Goal: Task Accomplishment & Management: Manage account settings

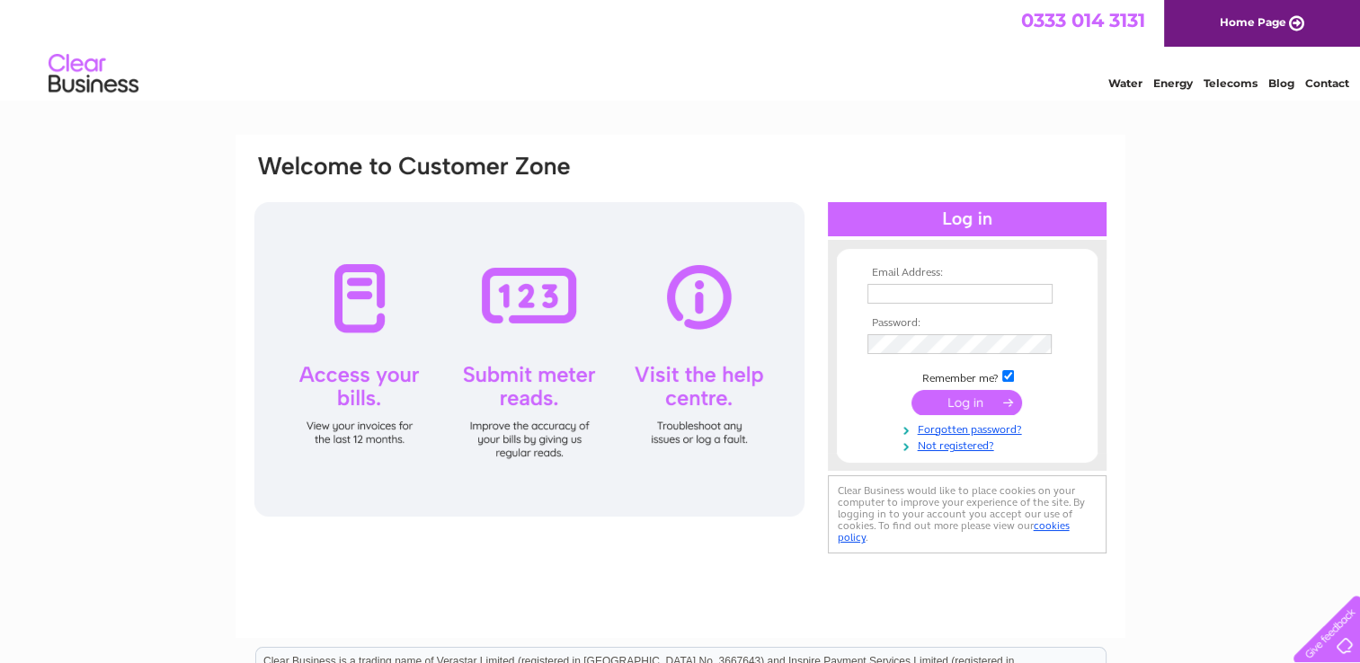
click at [882, 290] on input "text" at bounding box center [959, 294] width 185 height 20
type input "kirkcaldybc@gmail.com"
click at [911, 391] on input "submit" at bounding box center [966, 403] width 111 height 25
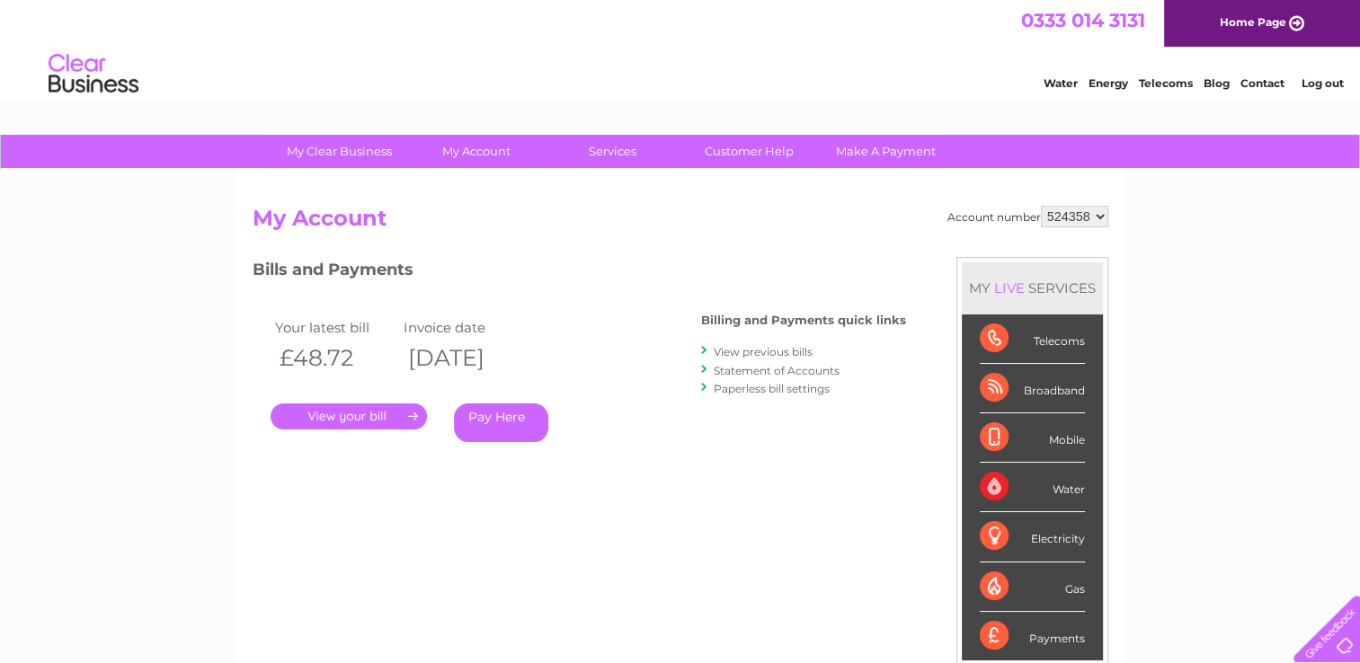
click at [363, 412] on link "." at bounding box center [349, 417] width 156 height 26
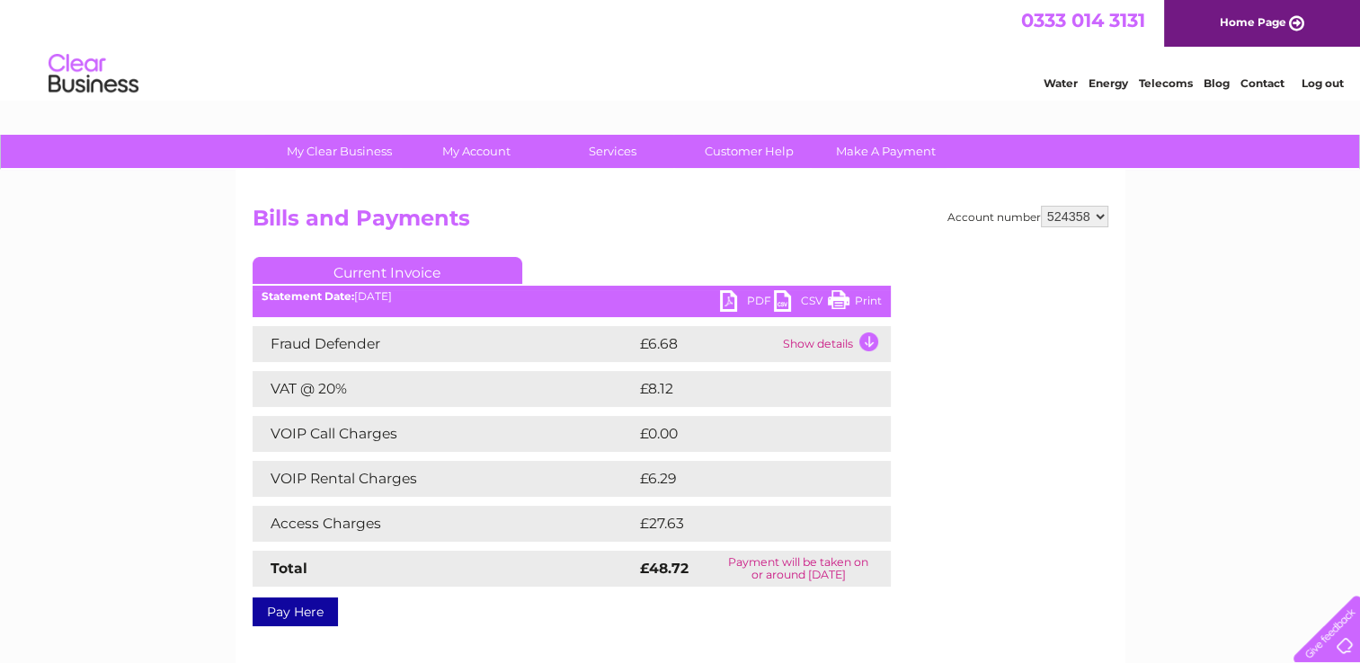
click at [746, 301] on link "PDF" at bounding box center [747, 303] width 54 height 26
click at [729, 301] on link "PDF" at bounding box center [747, 303] width 54 height 26
